Goal: Task Accomplishment & Management: Use online tool/utility

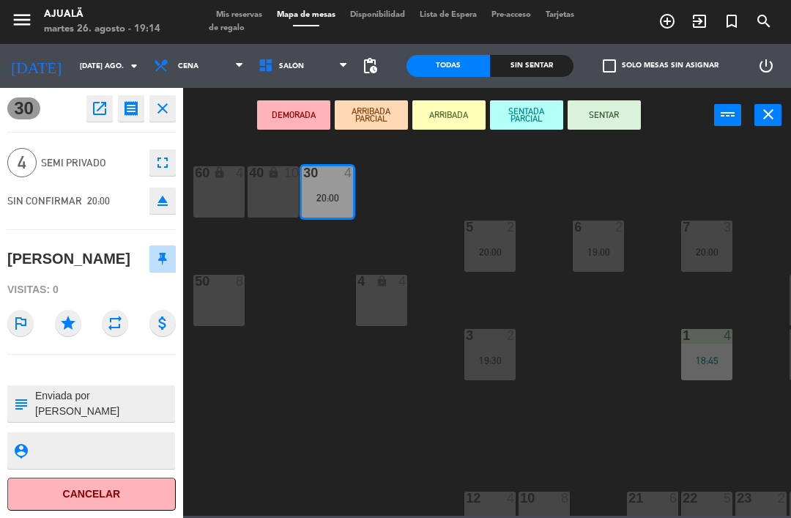
scroll to position [47, 0]
click at [588, 124] on button "SENTAR" at bounding box center [604, 114] width 73 height 29
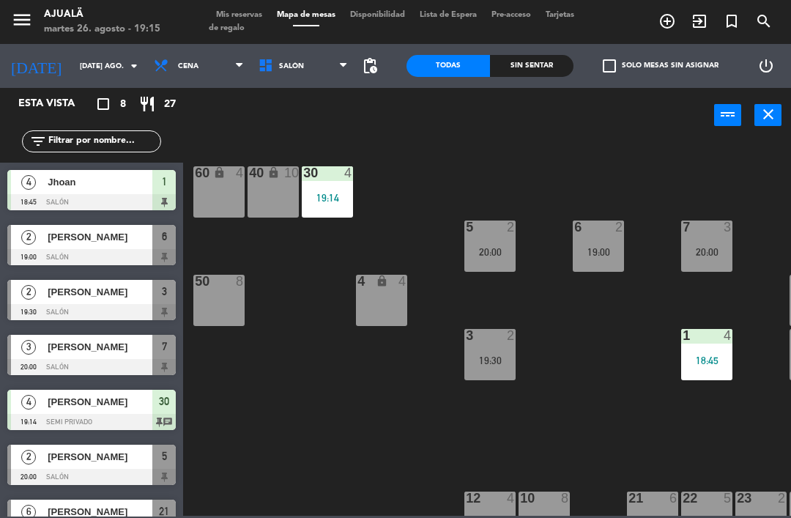
click at [90, 298] on span "[PERSON_NAME]" at bounding box center [100, 291] width 105 height 15
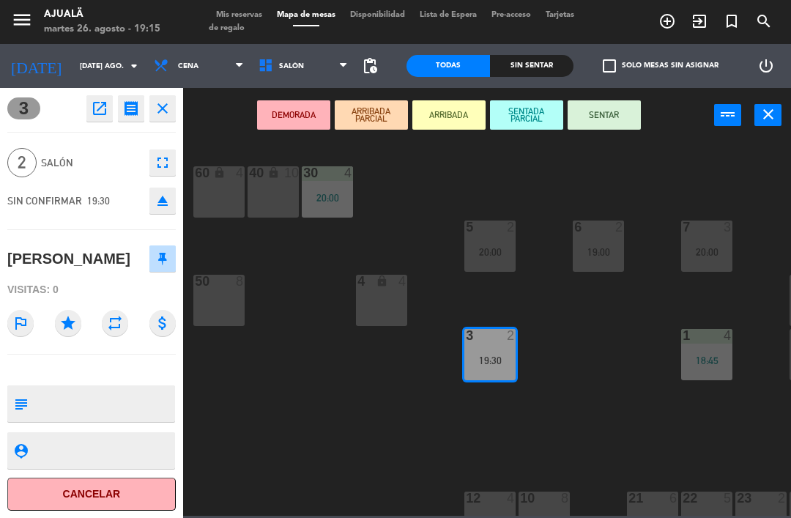
click at [601, 120] on button "SENTAR" at bounding box center [604, 114] width 73 height 29
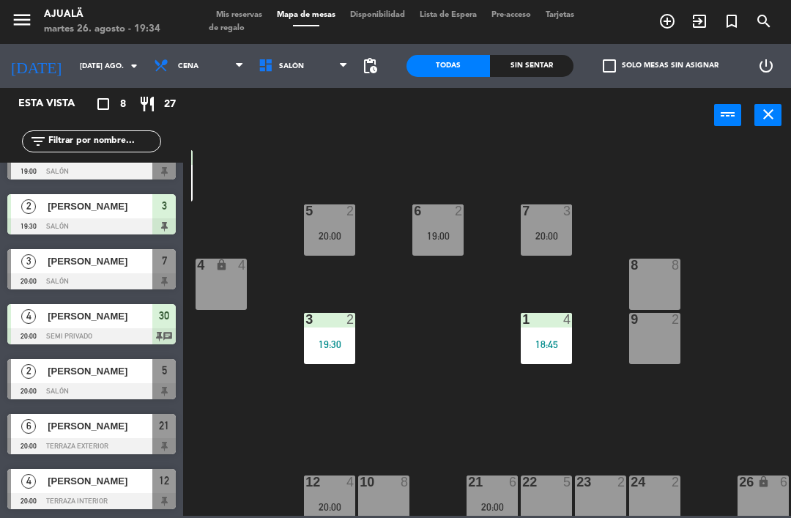
scroll to position [16, 155]
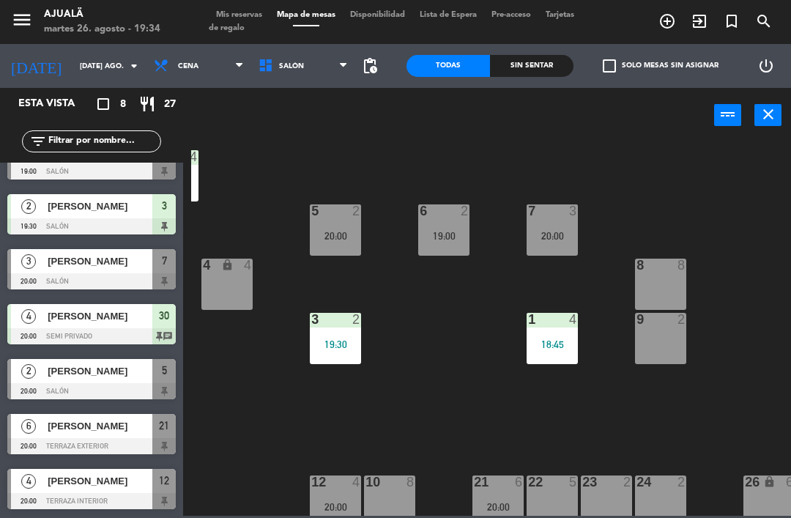
click at [653, 327] on div "9 2" at bounding box center [660, 320] width 51 height 15
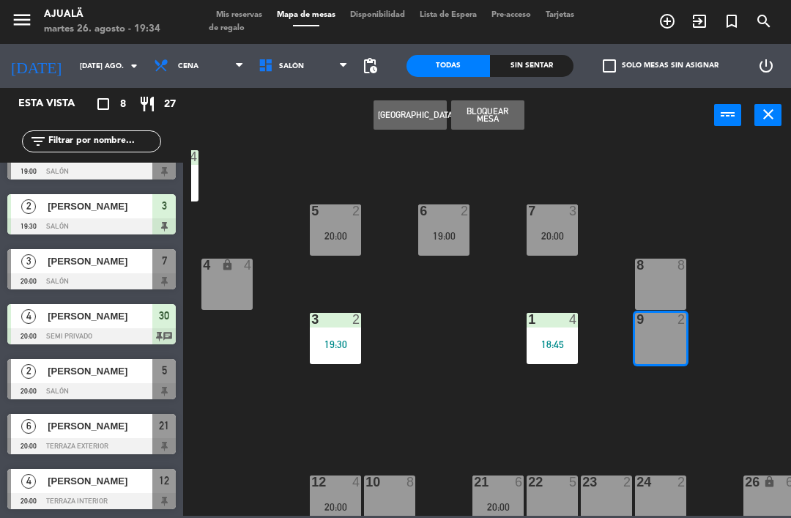
click at [385, 116] on button "[GEOGRAPHIC_DATA]" at bounding box center [410, 114] width 73 height 29
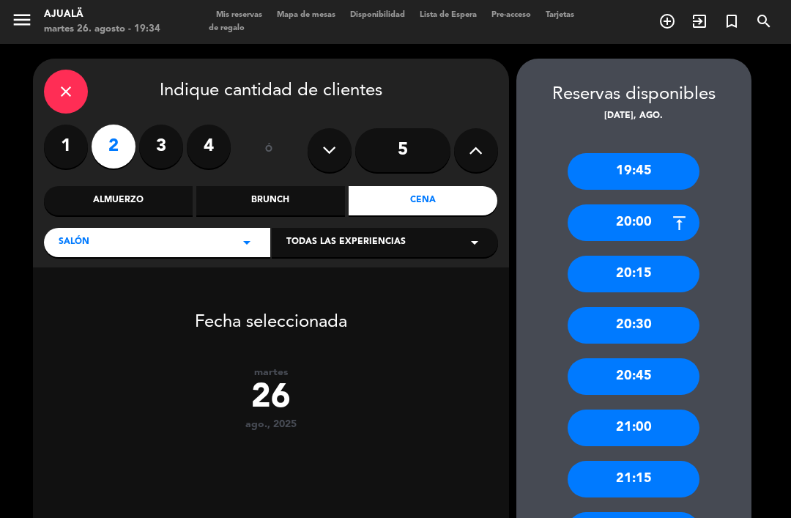
click at [56, 70] on div "close" at bounding box center [66, 92] width 44 height 44
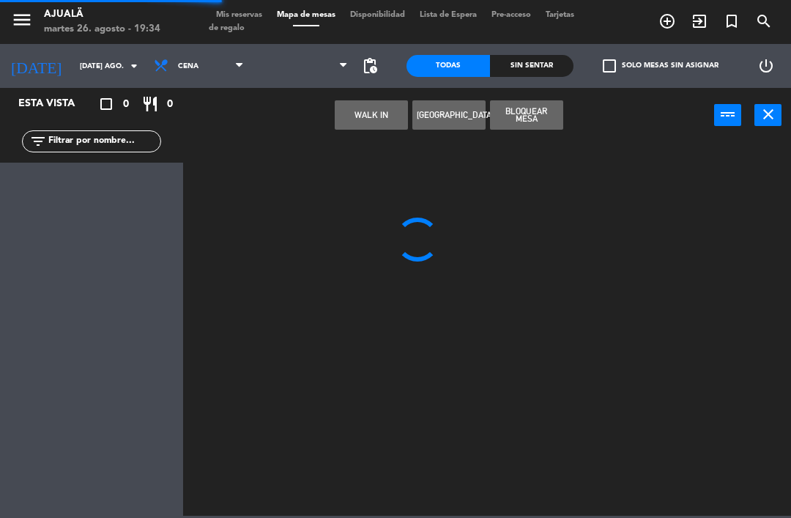
click at [360, 108] on button "WALK IN" at bounding box center [371, 114] width 73 height 29
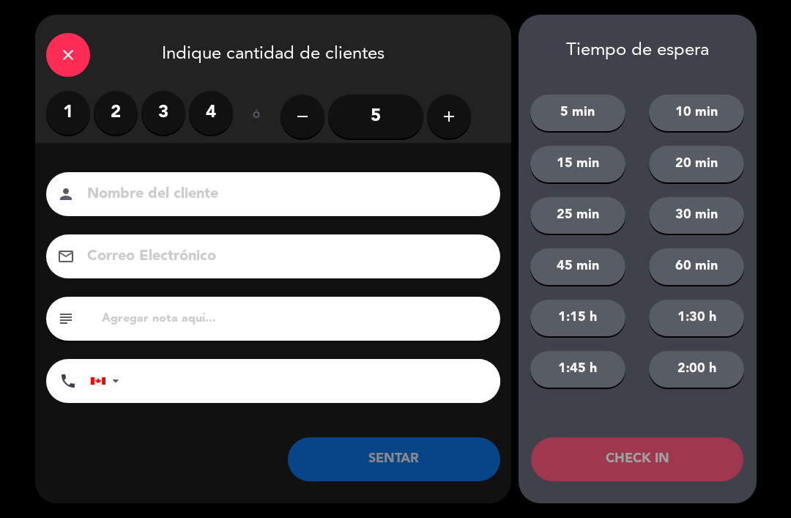
click at [111, 111] on label "2" at bounding box center [116, 113] width 44 height 44
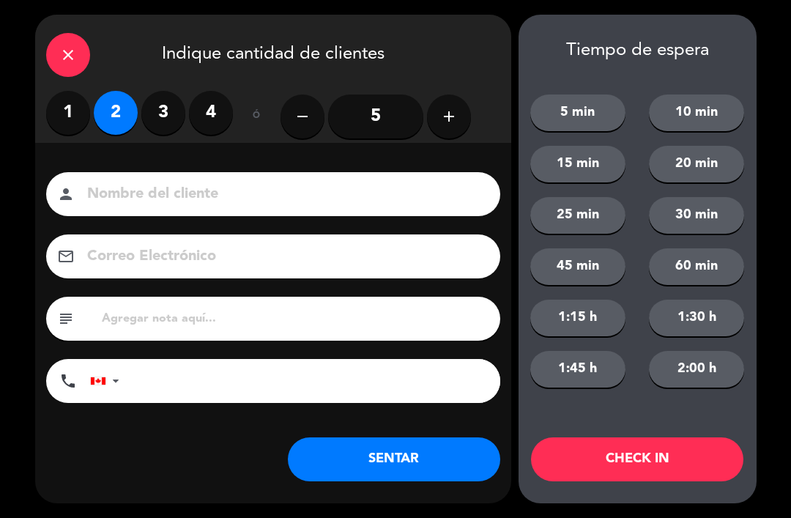
click at [228, 183] on input at bounding box center [284, 195] width 396 height 26
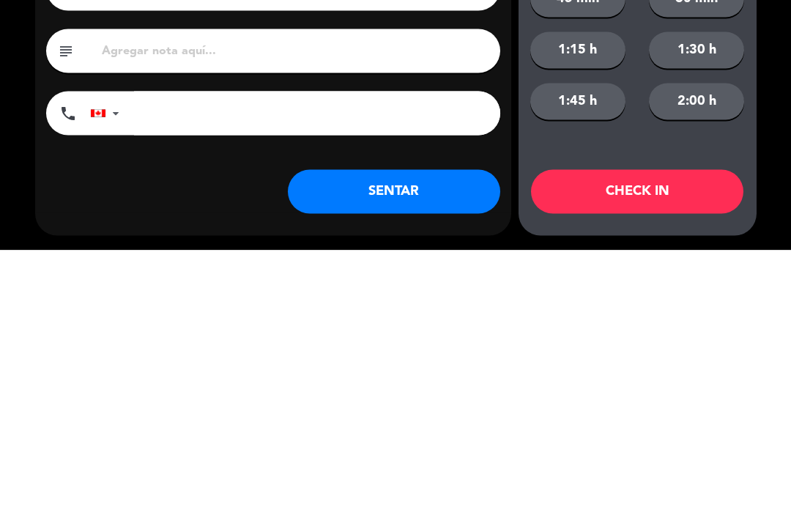
type input "[PERSON_NAME]"
click at [415, 437] on button "SENTAR" at bounding box center [394, 459] width 212 height 44
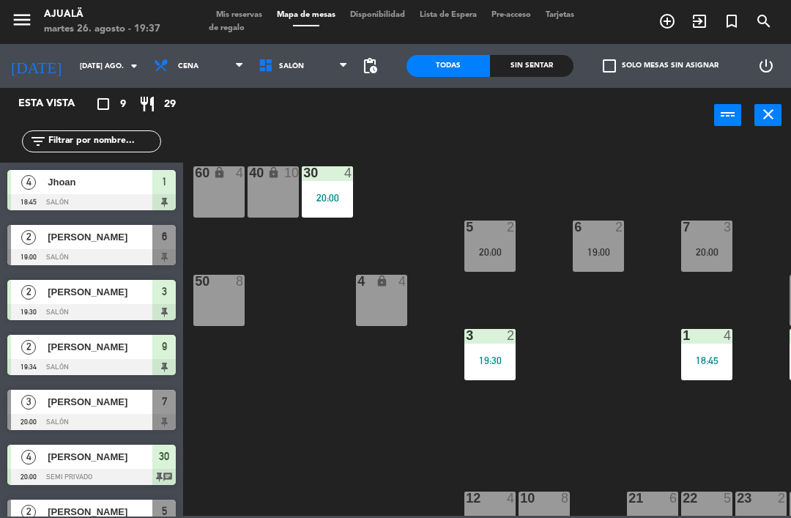
click at [126, 411] on div "[PERSON_NAME]" at bounding box center [99, 402] width 106 height 24
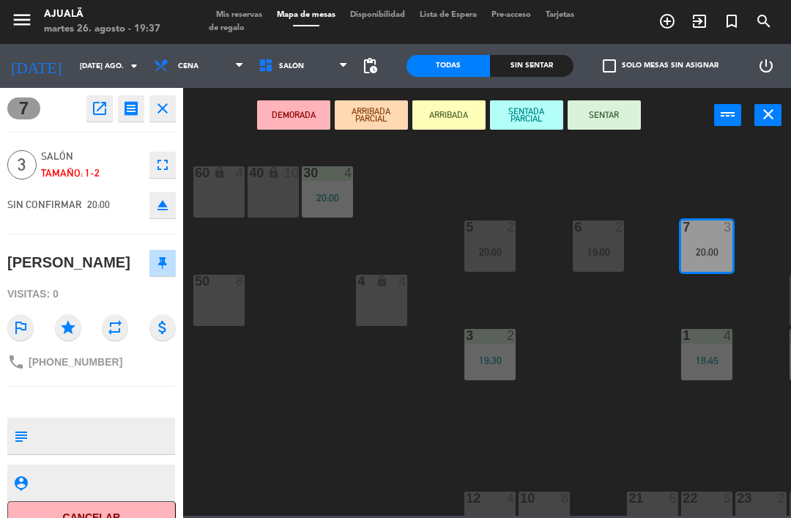
click at [601, 108] on button "SENTAR" at bounding box center [604, 114] width 73 height 29
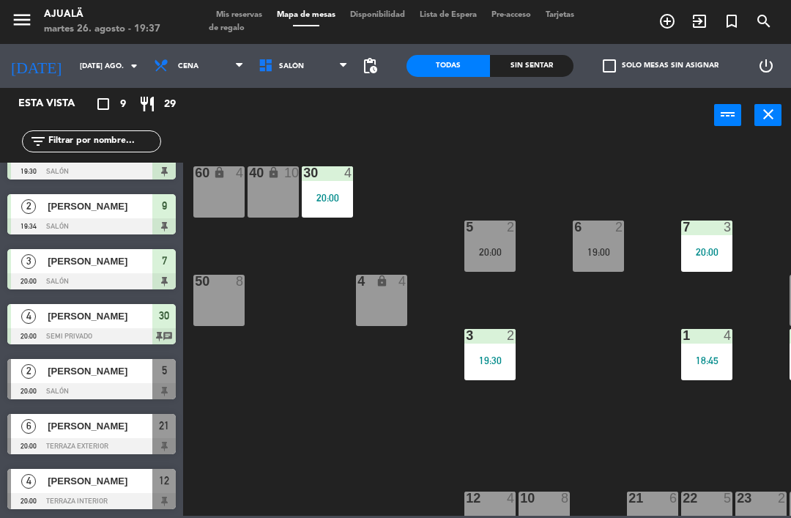
scroll to position [141, 0]
click at [73, 72] on input "[DATE] ago." at bounding box center [123, 66] width 100 height 23
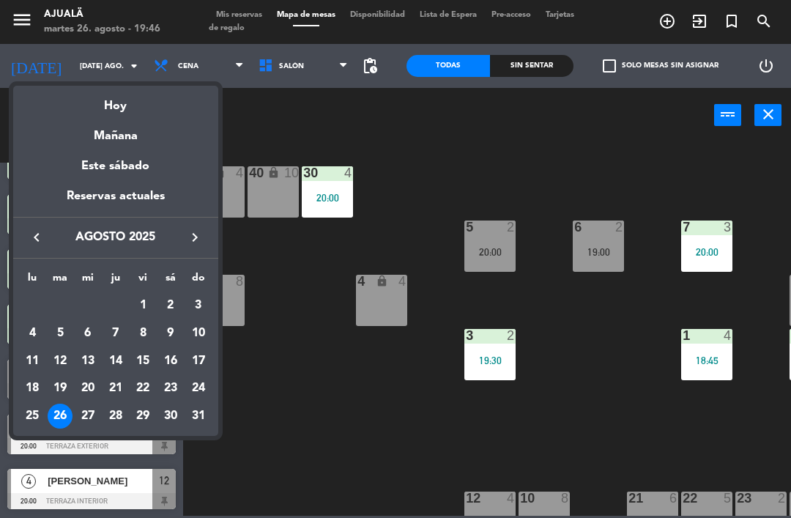
click at [88, 412] on div "27" at bounding box center [87, 416] width 25 height 25
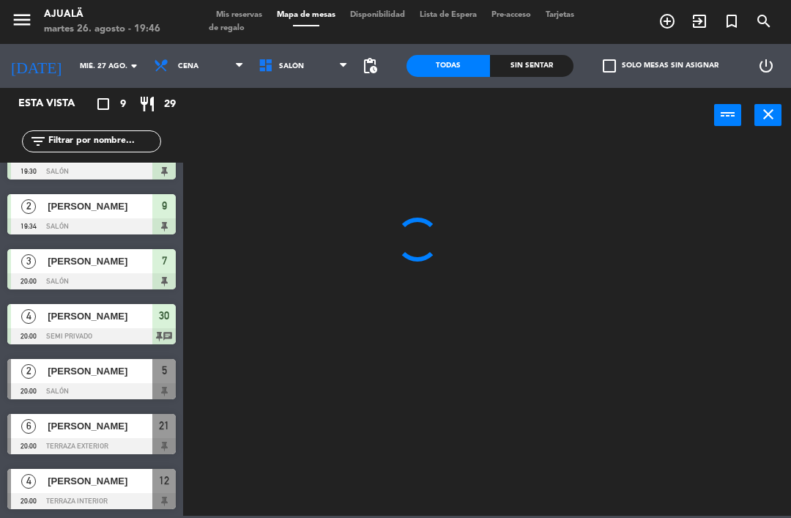
scroll to position [0, 0]
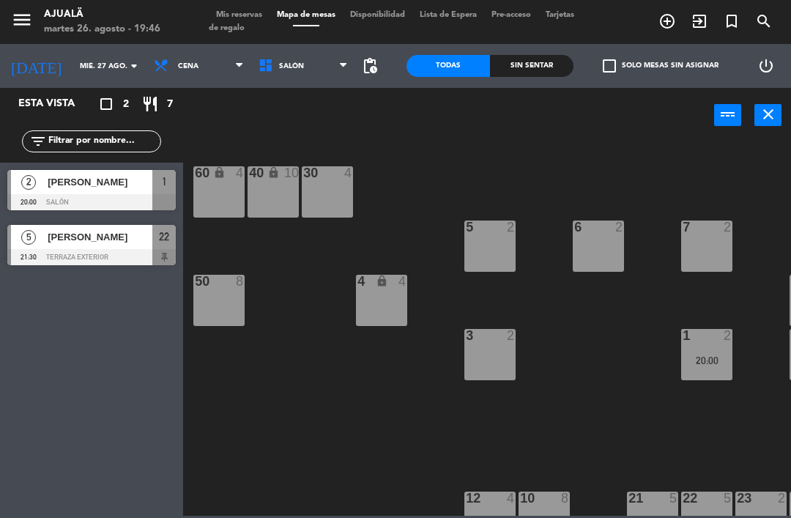
click at [179, 78] on span "Cena" at bounding box center [199, 66] width 105 height 32
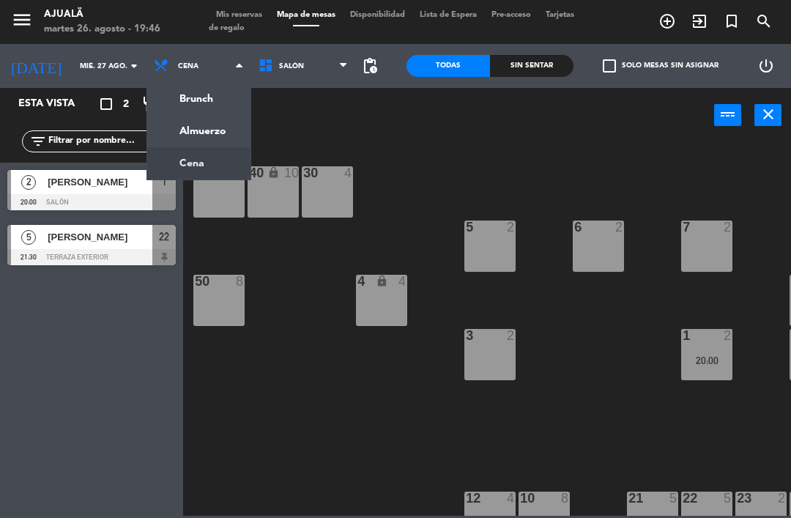
click at [220, 133] on ng-component "menu Ajualä martes 26. agosto - 19:46 Mis reservas Mapa de mesas Disponibilidad…" at bounding box center [395, 258] width 791 height 516
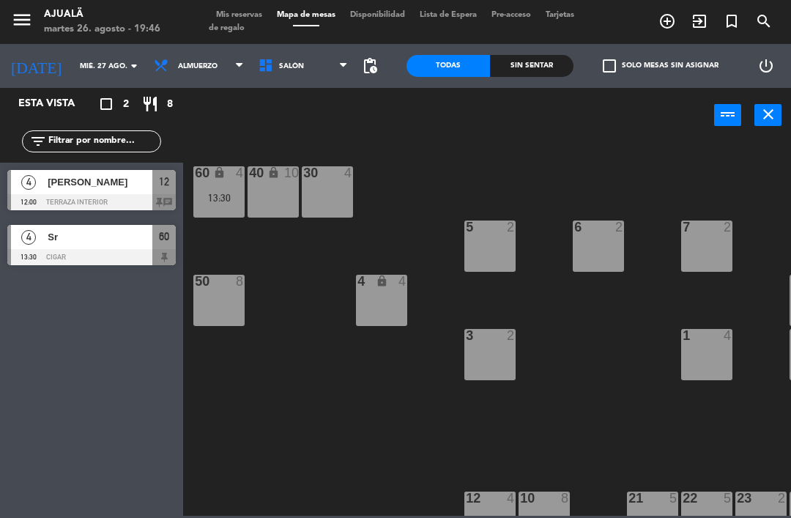
click at [178, 64] on span "Almuerzo" at bounding box center [198, 66] width 40 height 8
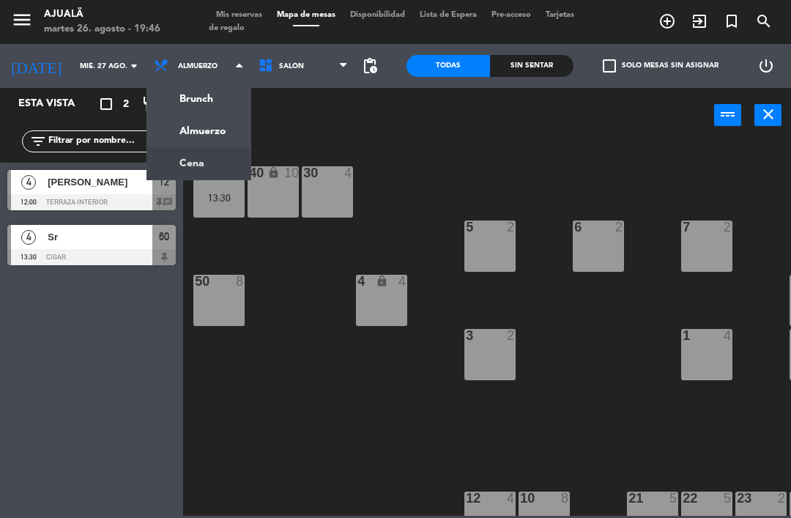
click at [177, 176] on ng-component "menu Ajualä martes 26. agosto - 19:46 Mis reservas Mapa de mesas Disponibilidad…" at bounding box center [395, 258] width 791 height 516
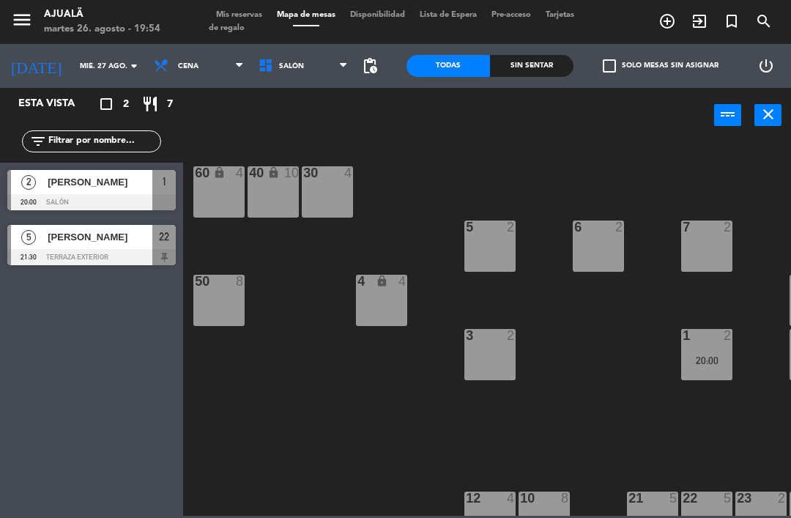
click at [73, 67] on input "mié. 27 ago." at bounding box center [123, 66] width 100 height 23
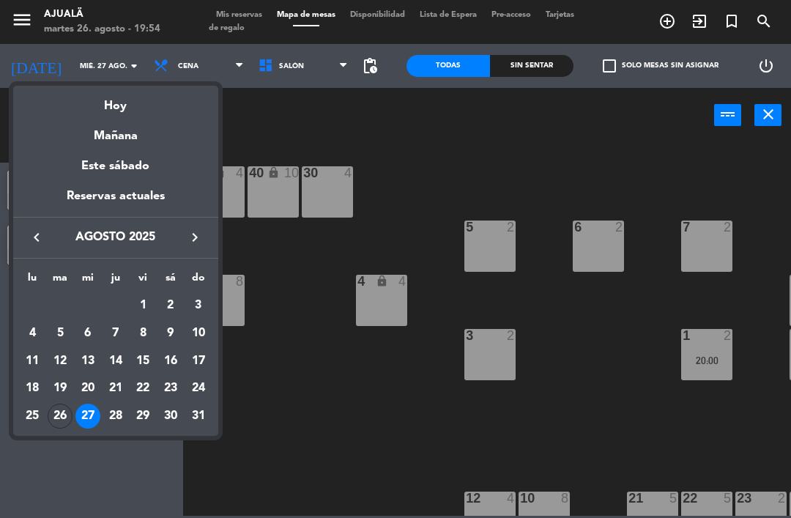
click at [56, 416] on div "26" at bounding box center [60, 416] width 25 height 25
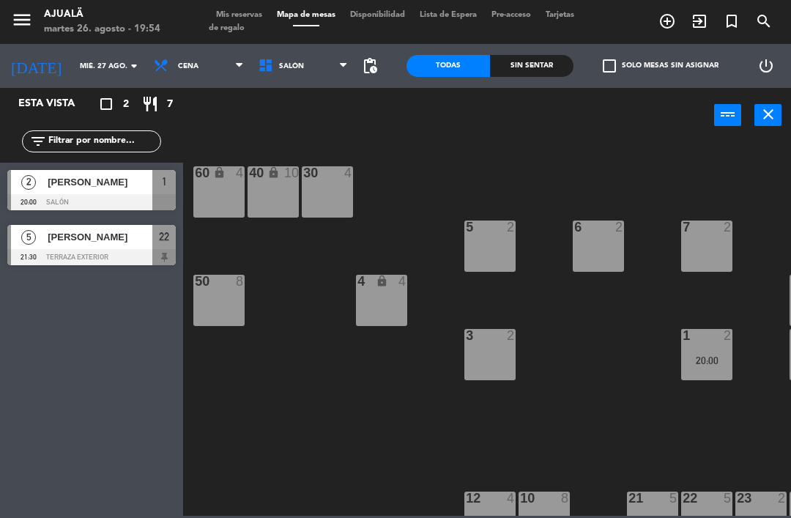
type input "[DATE] ago."
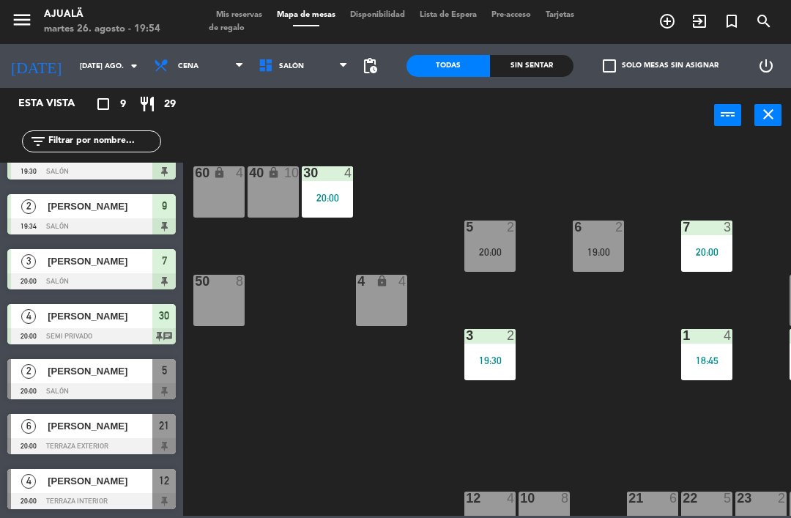
scroll to position [141, 0]
click at [74, 434] on div "[PERSON_NAME]" at bounding box center [99, 426] width 106 height 24
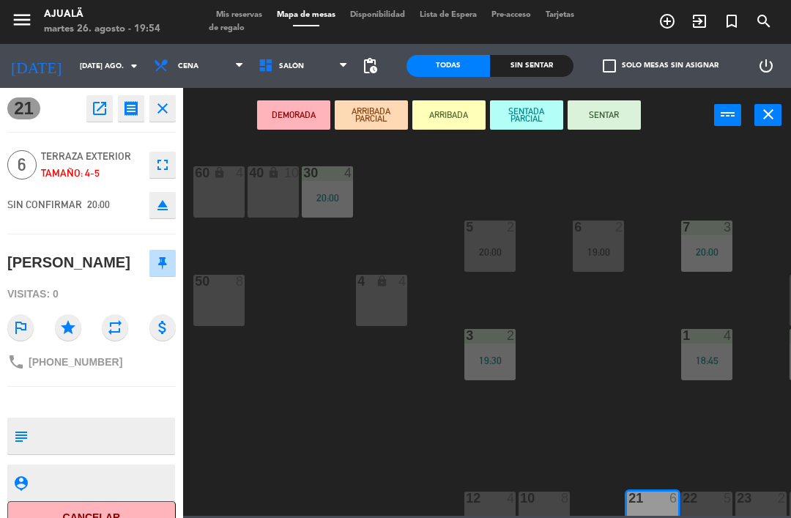
click at [635, 119] on button "SENTAR" at bounding box center [604, 114] width 73 height 29
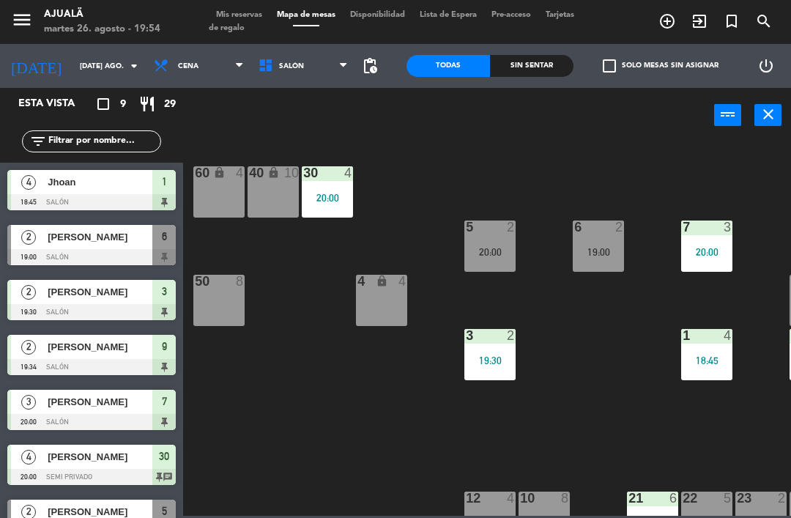
scroll to position [0, 0]
